Goal: Information Seeking & Learning: Find specific fact

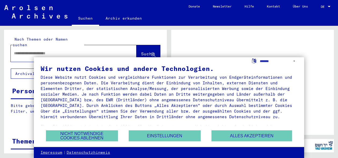
click at [76, 50] on input "text" at bounding box center [69, 53] width 110 height 6
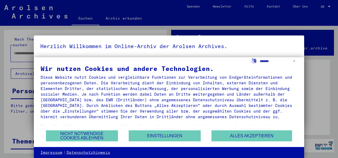
click at [24, 43] on div at bounding box center [169, 79] width 338 height 158
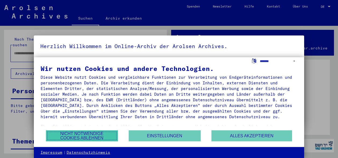
click at [89, 135] on button "Nicht notwendige Cookies ablehnen" at bounding box center [82, 135] width 72 height 11
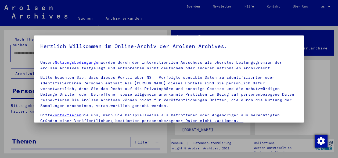
click at [9, 81] on div at bounding box center [169, 79] width 338 height 158
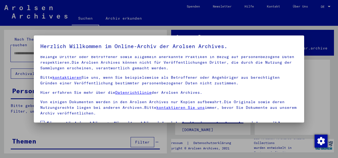
scroll to position [42, 0]
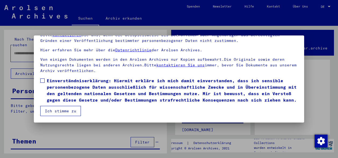
click at [70, 112] on button "Ich stimme zu" at bounding box center [60, 111] width 41 height 10
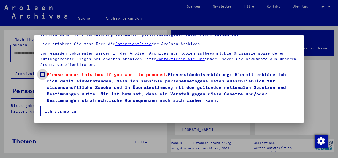
click at [42, 73] on span at bounding box center [42, 74] width 4 height 4
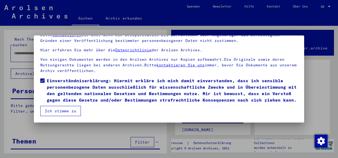
click at [57, 110] on button "Ich stimme zu" at bounding box center [60, 111] width 41 height 10
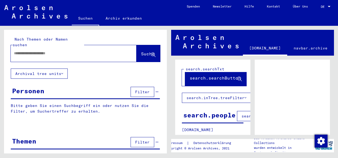
click at [52, 50] on input "text" at bounding box center [69, 53] width 110 height 6
type input "*****"
click at [151, 53] on icon at bounding box center [153, 55] width 5 height 5
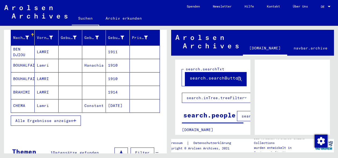
scroll to position [74, 0]
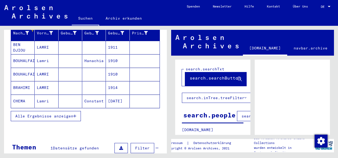
click at [76, 114] on icon "button" at bounding box center [74, 116] width 3 height 4
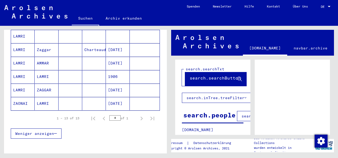
scroll to position [179, 0]
click at [33, 131] on span "Weniger anzeigen" at bounding box center [34, 133] width 39 height 5
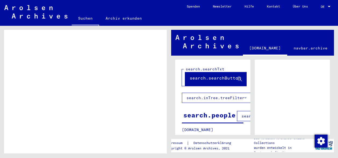
scroll to position [153, 0]
click at [113, 19] on link "Archiv erkunden" at bounding box center [123, 18] width 49 height 13
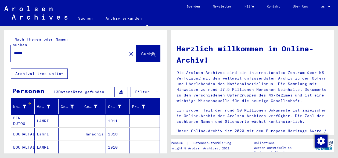
click at [47, 50] on input "*****" at bounding box center [67, 53] width 106 height 6
type input "*"
type input "*******"
click at [151, 53] on icon at bounding box center [153, 55] width 5 height 5
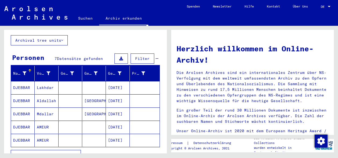
scroll to position [59, 0]
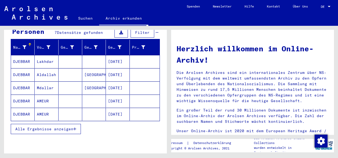
click at [43, 95] on mat-cell "AMEUR" at bounding box center [47, 101] width 24 height 13
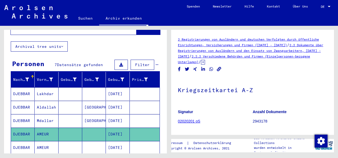
scroll to position [27, 0]
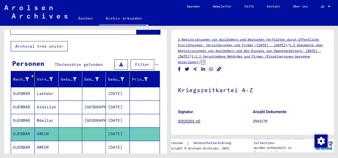
click at [45, 127] on mat-cell "AMEUR" at bounding box center [47, 133] width 24 height 13
click at [66, 127] on mat-cell at bounding box center [71, 133] width 24 height 13
click at [24, 127] on mat-cell "DJEBBAR" at bounding box center [23, 133] width 24 height 13
click at [130, 117] on mat-cell at bounding box center [145, 120] width 30 height 13
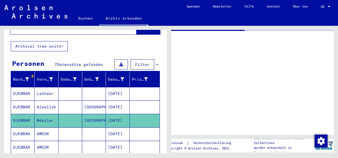
click at [130, 117] on mat-cell at bounding box center [145, 120] width 30 height 13
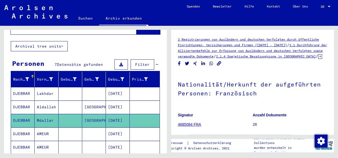
click at [103, 127] on mat-cell at bounding box center [94, 133] width 24 height 13
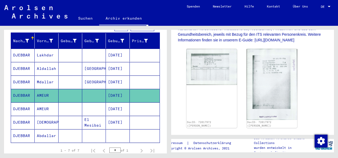
scroll to position [130, 0]
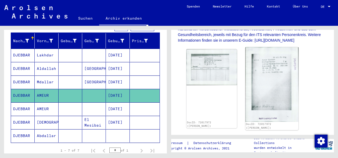
click at [272, 89] on img at bounding box center [271, 84] width 53 height 74
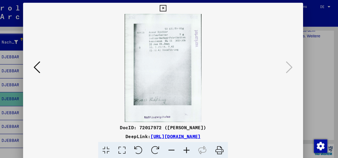
scroll to position [0, 0]
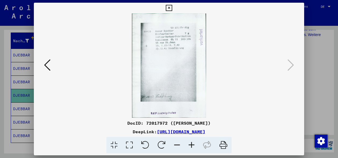
click at [157, 132] on link "[URL][DOMAIN_NAME]" at bounding box center [181, 131] width 48 height 5
click at [47, 65] on icon at bounding box center [47, 65] width 6 height 13
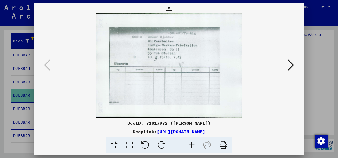
click at [291, 64] on icon at bounding box center [290, 65] width 6 height 13
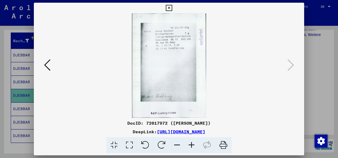
click at [205, 132] on link "[URL][DOMAIN_NAME]" at bounding box center [181, 131] width 48 height 5
